Goal: Check status: Check status

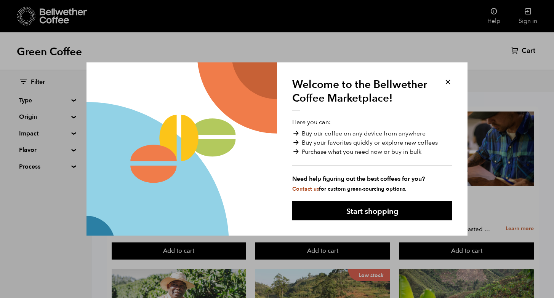
click at [449, 82] on button at bounding box center [447, 82] width 9 height 9
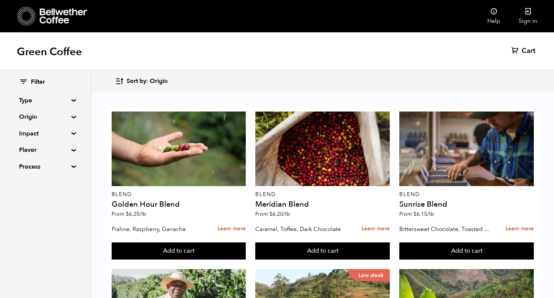
scroll to position [718, 0]
click at [530, 19] on link "Sign in" at bounding box center [527, 16] width 37 height 32
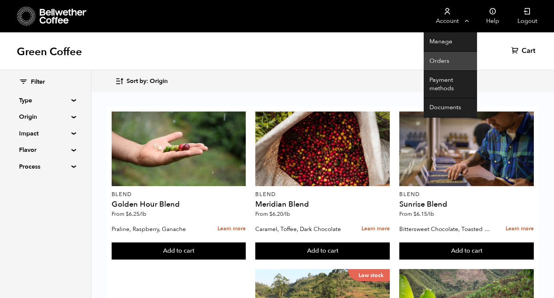
click at [441, 59] on link "Orders" at bounding box center [450, 61] width 53 height 19
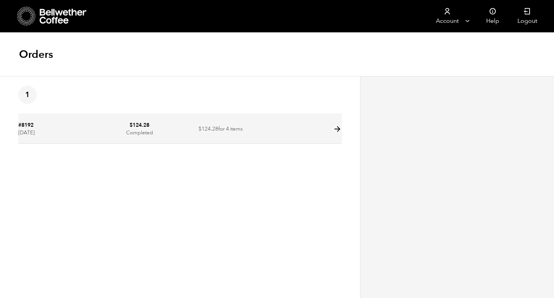
click at [339, 128] on icon at bounding box center [337, 129] width 9 height 9
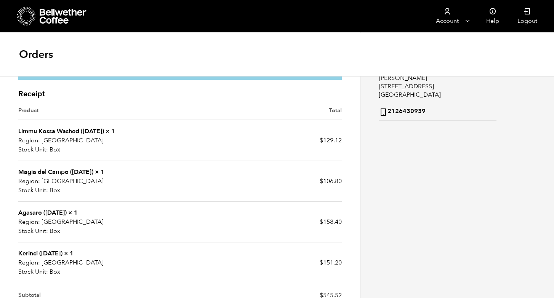
scroll to position [140, 0]
